Goal: Navigation & Orientation: Find specific page/section

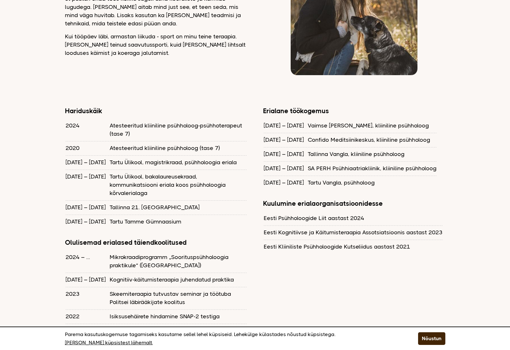
scroll to position [475, 0]
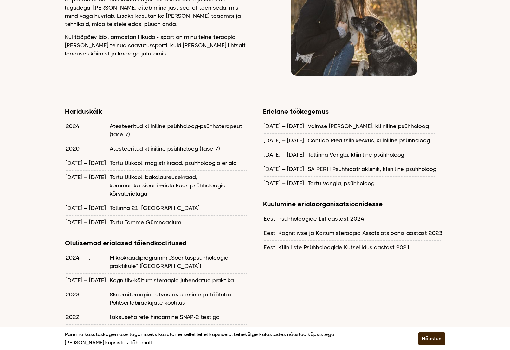
click at [326, 176] on td "Tartu Vangla, psühholoog" at bounding box center [372, 183] width 129 height 14
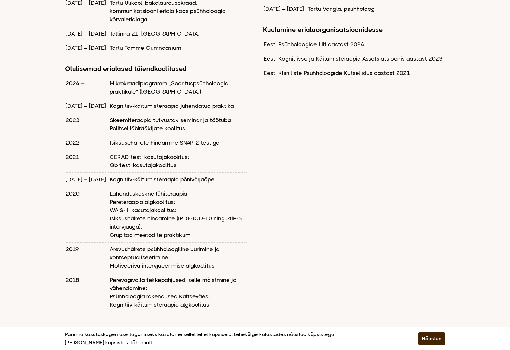
scroll to position [651, 0]
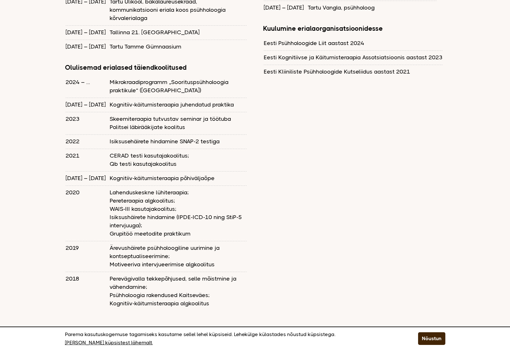
click at [150, 186] on td "Lahenduskeskne lühiteraapia; Pereteraapia algkoolitus; WAIS-III kasutajakoolitu…" at bounding box center [178, 213] width 137 height 55
click at [186, 241] on td "Ärevushäirete psühholoogiline uurimine ja kontseptualiseerimine; Motiveeriva in…" at bounding box center [178, 256] width 137 height 30
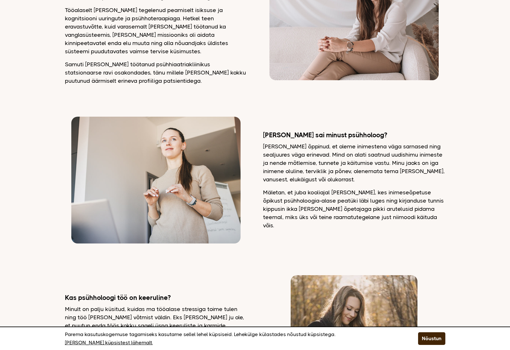
scroll to position [0, 0]
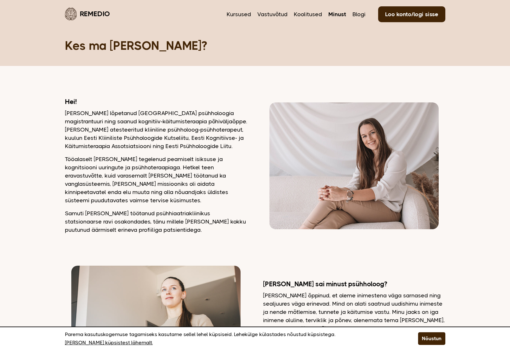
click at [165, 160] on p "Tööalaselt olen tegelenud peamiselt isiksuse ja kognitsiooni uuringute ja psühh…" at bounding box center [156, 179] width 182 height 49
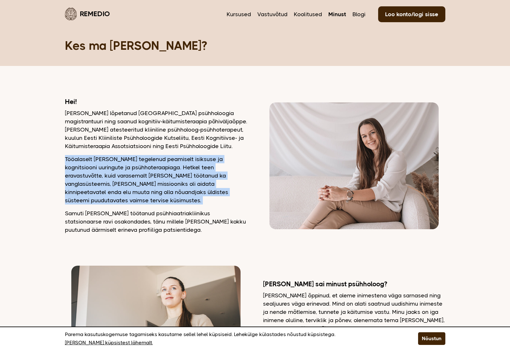
click at [165, 160] on p "Tööalaselt olen tegelenud peamiselt isiksuse ja kognitsiooni uuringute ja psühh…" at bounding box center [156, 179] width 182 height 49
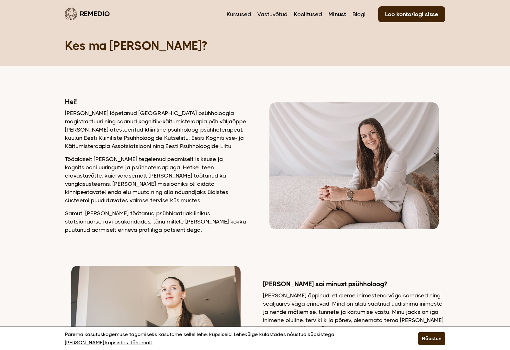
click at [165, 160] on p "Tööalaselt olen tegelenud peamiselt isiksuse ja kognitsiooni uuringute ja psühh…" at bounding box center [156, 179] width 182 height 49
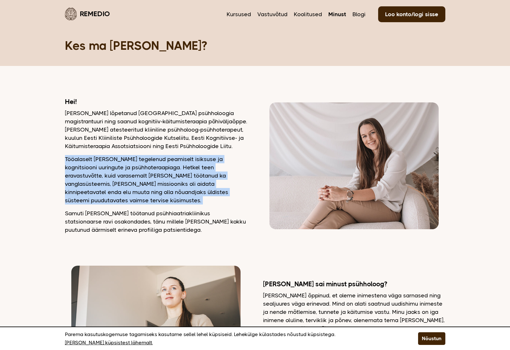
click at [165, 160] on p "Tööalaselt olen tegelenud peamiselt isiksuse ja kognitsiooni uuringute ja psühh…" at bounding box center [156, 179] width 182 height 49
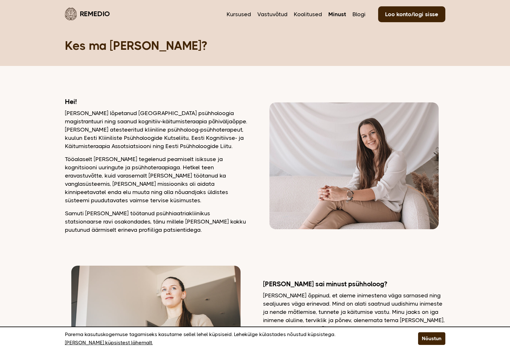
click at [165, 160] on p "Tööalaselt olen tegelenud peamiselt isiksuse ja kognitsiooni uuringute ja psühh…" at bounding box center [156, 179] width 182 height 49
click at [245, 13] on link "Kursused" at bounding box center [239, 14] width 24 height 8
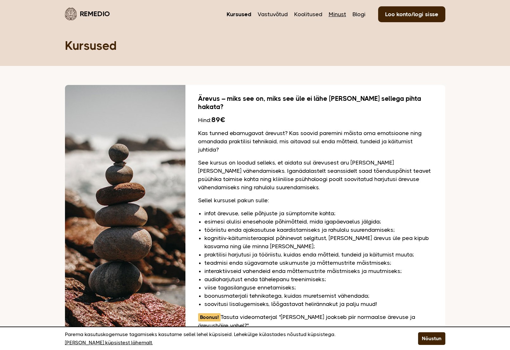
click at [337, 16] on link "Minust" at bounding box center [337, 14] width 17 height 8
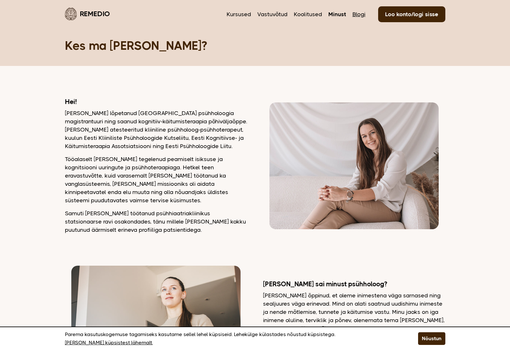
click at [361, 13] on link "Blogi" at bounding box center [359, 14] width 13 height 8
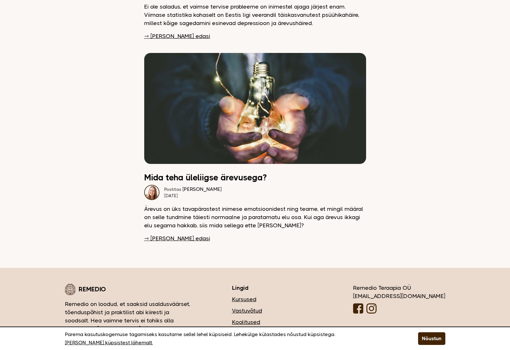
scroll to position [2520, 0]
